Goal: Entertainment & Leisure: Consume media (video, audio)

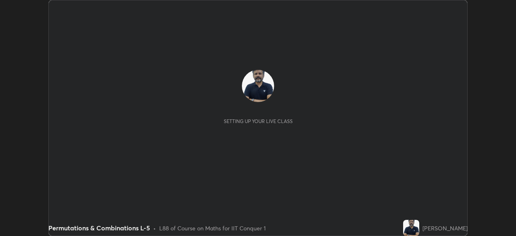
scroll to position [236, 516]
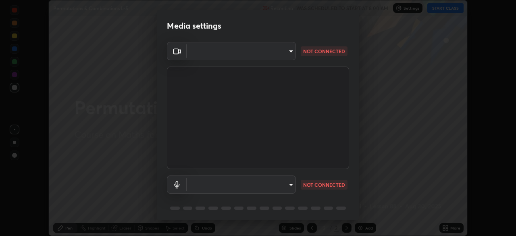
type input "7ef315d5c35b30823e1358c3b3afe7b78acc0550f5fd3ddc1a3d5017dfaf8ec8"
type input "default"
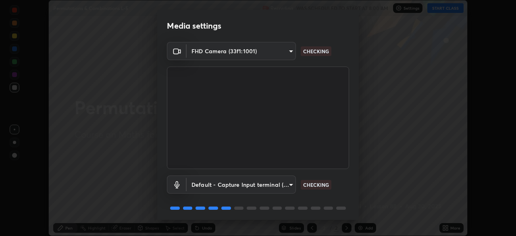
scroll to position [29, 0]
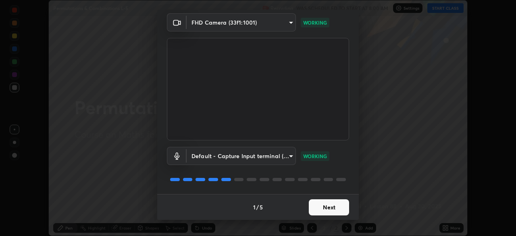
click at [330, 206] on button "Next" at bounding box center [329, 207] width 40 height 16
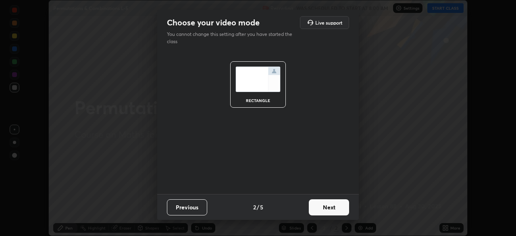
click at [331, 207] on button "Next" at bounding box center [329, 207] width 40 height 16
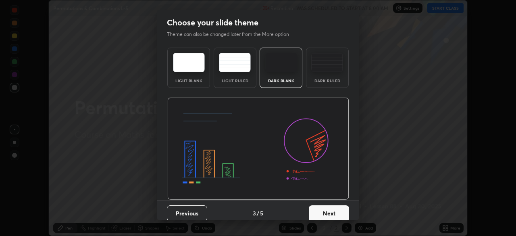
click at [332, 210] on button "Next" at bounding box center [329, 213] width 40 height 16
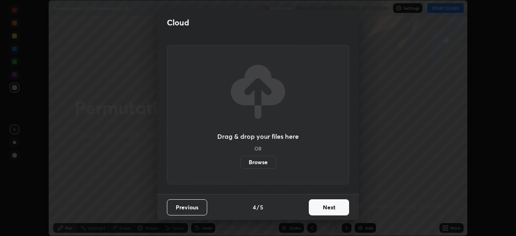
click at [333, 210] on button "Next" at bounding box center [329, 207] width 40 height 16
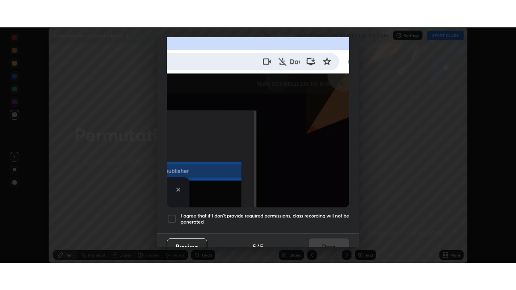
scroll to position [193, 0]
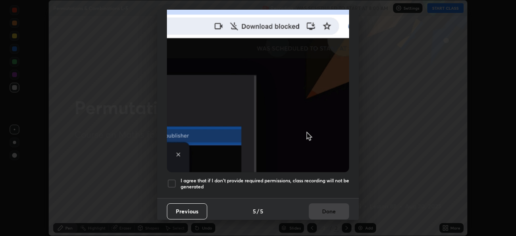
click at [175, 179] on div at bounding box center [172, 184] width 10 height 10
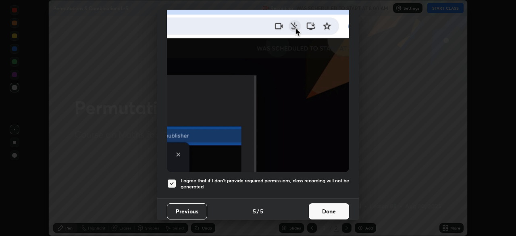
click at [330, 207] on button "Done" at bounding box center [329, 211] width 40 height 16
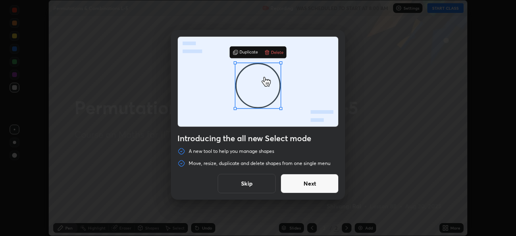
click at [257, 190] on button "Skip" at bounding box center [247, 183] width 58 height 19
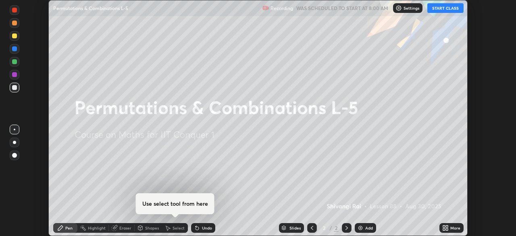
click at [451, 8] on button "START CLASS" at bounding box center [446, 8] width 36 height 10
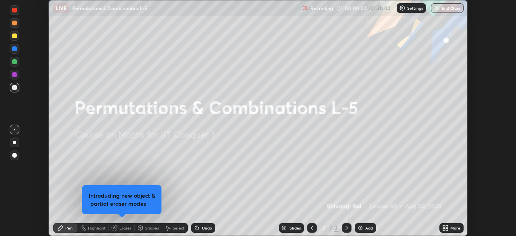
click at [447, 229] on icon at bounding box center [447, 229] width 2 height 2
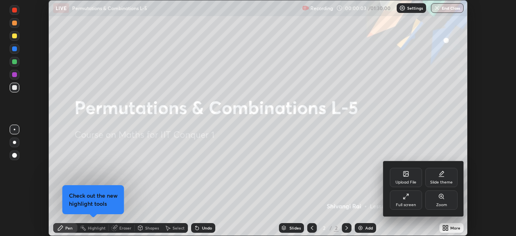
click at [413, 200] on div "Full screen" at bounding box center [406, 199] width 32 height 19
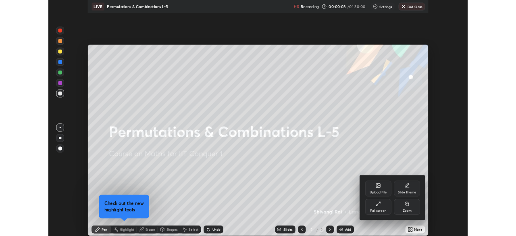
scroll to position [290, 516]
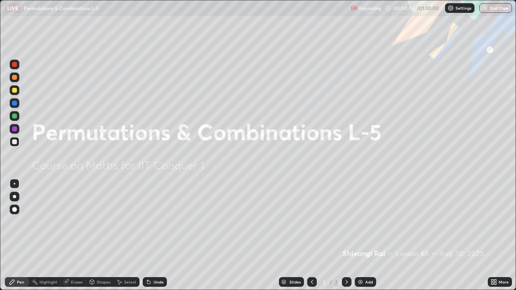
click at [366, 236] on div "Add" at bounding box center [370, 282] width 8 height 4
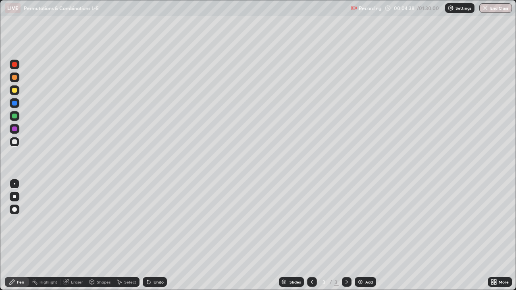
click at [366, 236] on div "Add" at bounding box center [370, 282] width 8 height 4
click at [362, 236] on img at bounding box center [360, 282] width 6 height 6
click at [364, 236] on div "Add" at bounding box center [365, 283] width 21 height 10
click at [363, 236] on img at bounding box center [360, 282] width 6 height 6
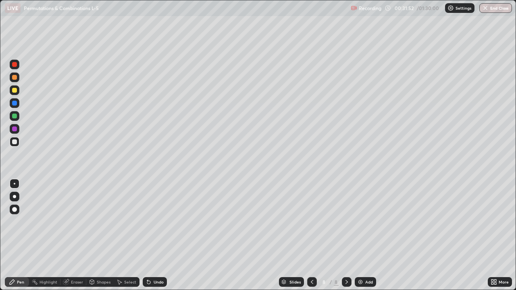
click at [366, 236] on div "Add" at bounding box center [370, 282] width 8 height 4
click at [363, 236] on img at bounding box center [360, 282] width 6 height 6
click at [364, 236] on div "Add" at bounding box center [365, 283] width 21 height 10
click at [359, 236] on img at bounding box center [360, 282] width 6 height 6
click at [366, 236] on div "Add" at bounding box center [370, 282] width 8 height 4
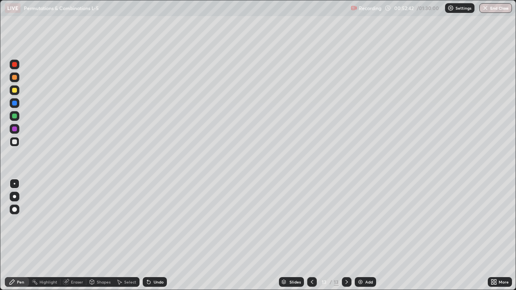
click at [311, 236] on icon at bounding box center [312, 282] width 6 height 6
click at [346, 236] on icon at bounding box center [347, 282] width 6 height 6
click at [364, 236] on div "Add" at bounding box center [365, 283] width 21 height 10
click at [366, 236] on div "Add" at bounding box center [370, 282] width 8 height 4
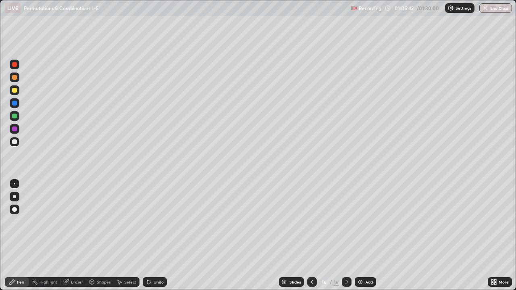
click at [363, 236] on div "Add" at bounding box center [365, 283] width 21 height 10
click at [311, 236] on icon at bounding box center [312, 282] width 6 height 6
click at [343, 236] on div at bounding box center [347, 283] width 10 height 10
click at [362, 236] on img at bounding box center [360, 282] width 6 height 6
click at [311, 236] on icon at bounding box center [312, 282] width 6 height 6
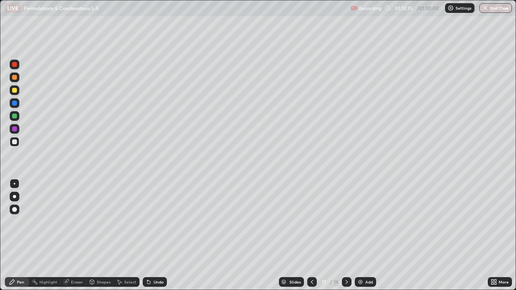
click at [346, 236] on icon at bounding box center [347, 282] width 6 height 6
click at [364, 236] on div "Add" at bounding box center [365, 283] width 21 height 10
click at [494, 8] on button "End Class" at bounding box center [496, 8] width 33 height 10
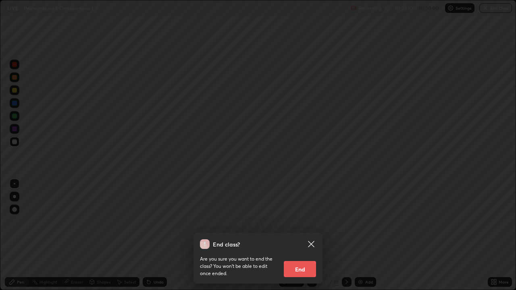
click at [309, 236] on button "End" at bounding box center [300, 269] width 32 height 16
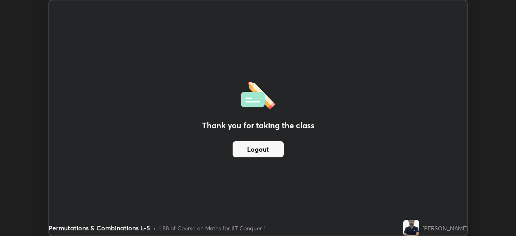
scroll to position [40108, 39828]
